Goal: Transaction & Acquisition: Purchase product/service

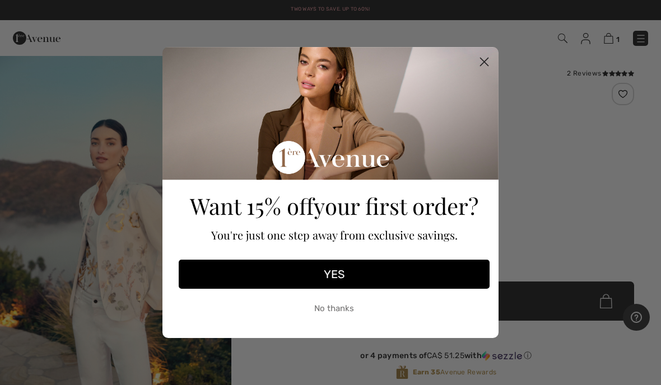
click at [493, 68] on icon "Close dialog" at bounding box center [485, 62] width 20 height 20
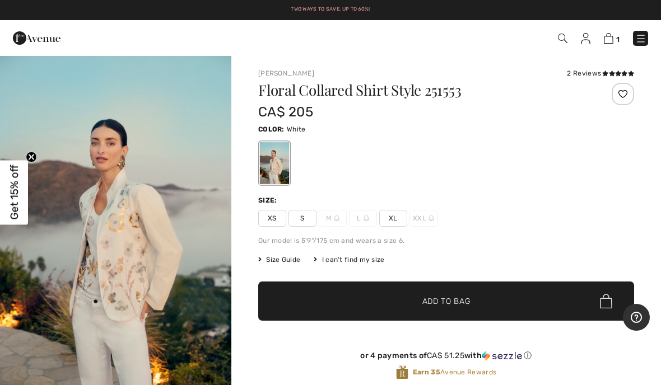
click at [17, 2] on div "Duty & tariff-free | Uninterrupted shipping Two ways to save. Up to 60%! Free s…" at bounding box center [330, 10] width 661 height 20
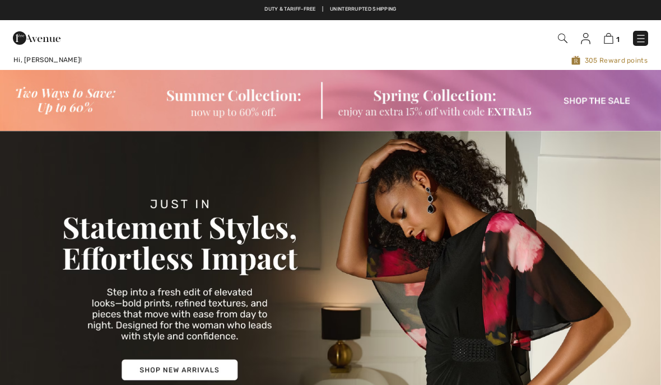
checkbox input "true"
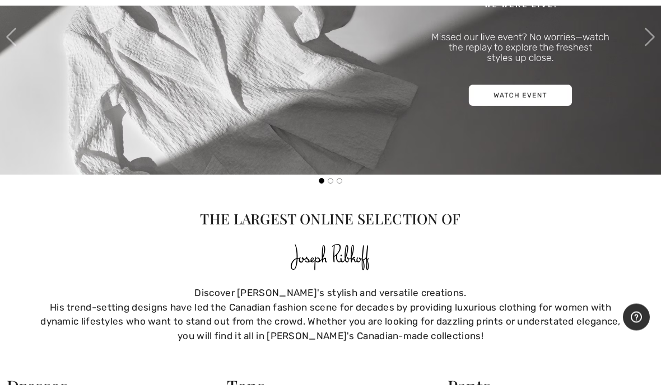
scroll to position [557, 0]
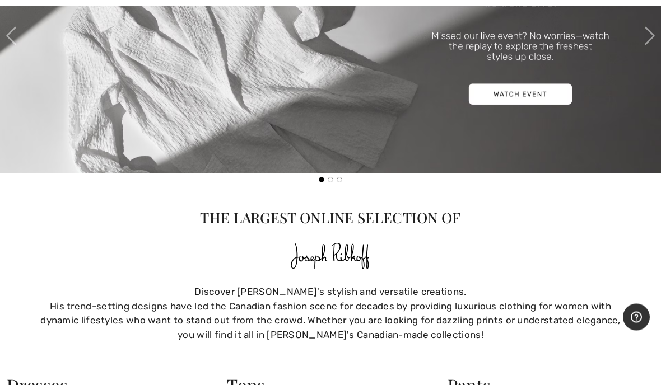
click at [633, 385] on h2 "Pants" at bounding box center [551, 386] width 207 height 20
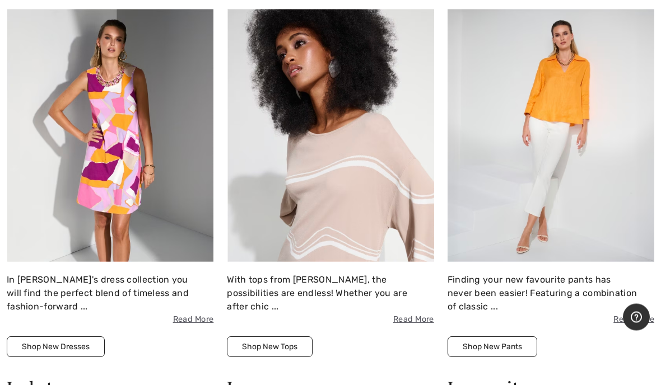
scroll to position [949, 0]
click at [281, 337] on button "Shop New Tops" at bounding box center [270, 347] width 86 height 21
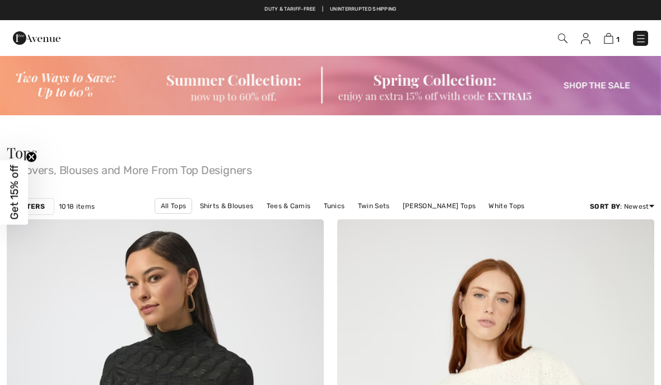
checkbox input "true"
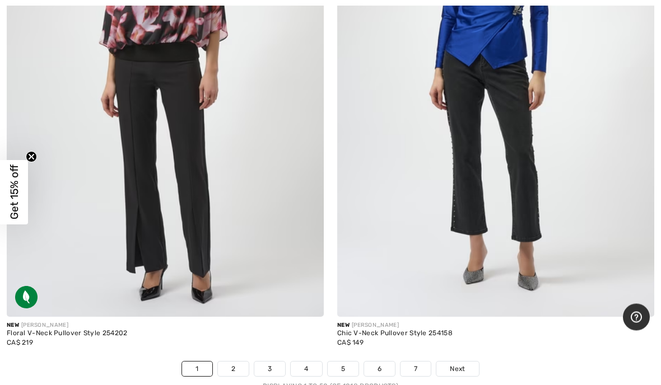
scroll to position [13306, 0]
